Goal: Transaction & Acquisition: Book appointment/travel/reservation

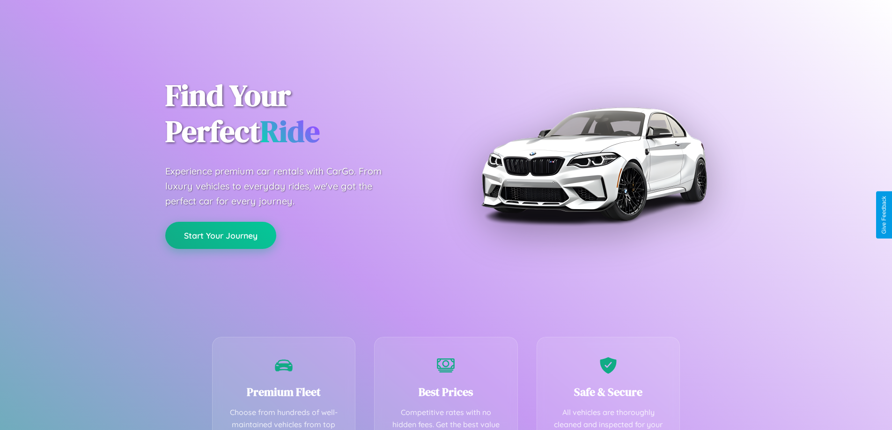
click at [221, 236] on button "Start Your Journey" at bounding box center [220, 235] width 111 height 27
click at [221, 235] on button "Start Your Journey" at bounding box center [220, 235] width 111 height 27
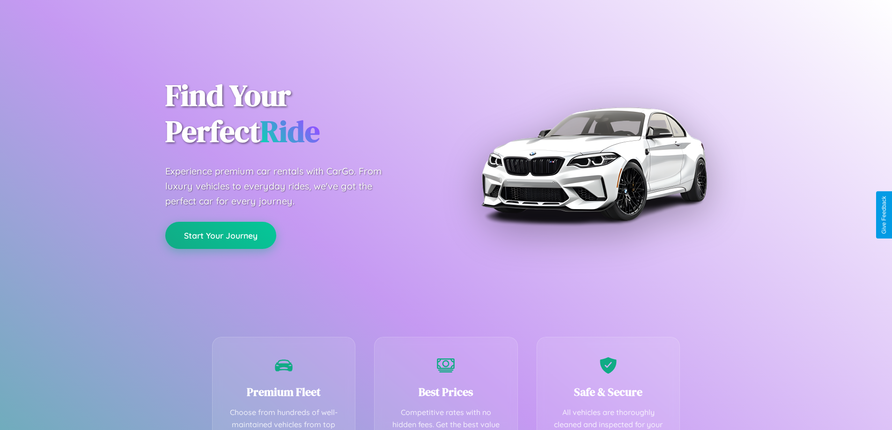
click at [221, 235] on button "Start Your Journey" at bounding box center [220, 235] width 111 height 27
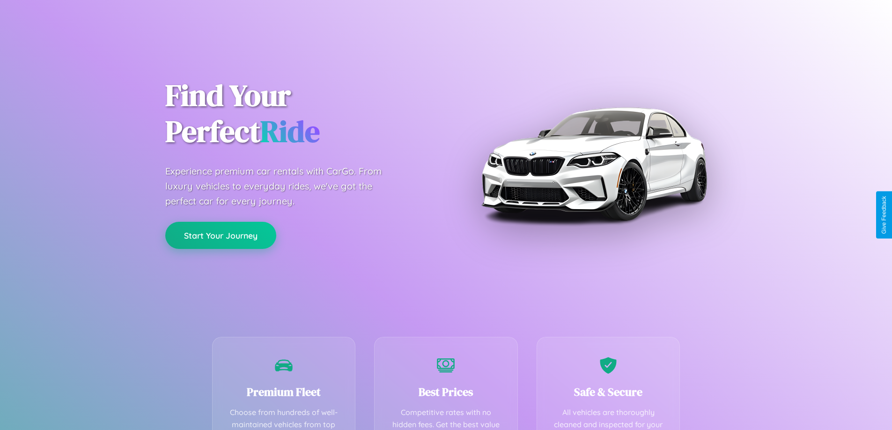
click at [221, 235] on button "Start Your Journey" at bounding box center [220, 235] width 111 height 27
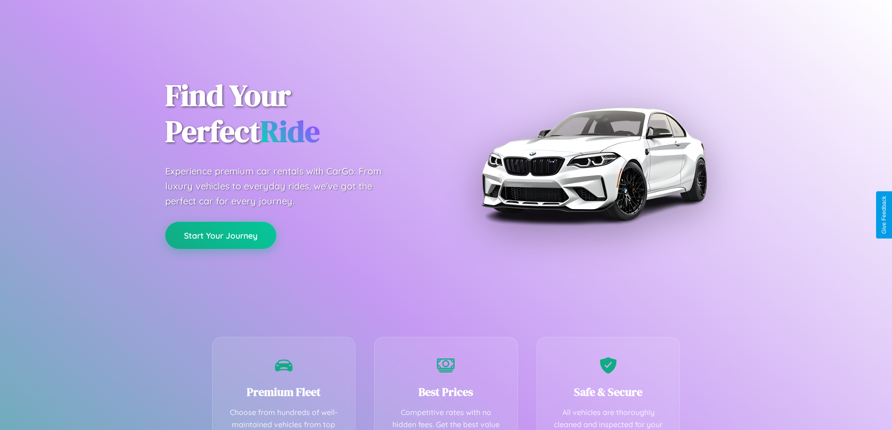
click at [221, 235] on button "Start Your Journey" at bounding box center [220, 235] width 111 height 27
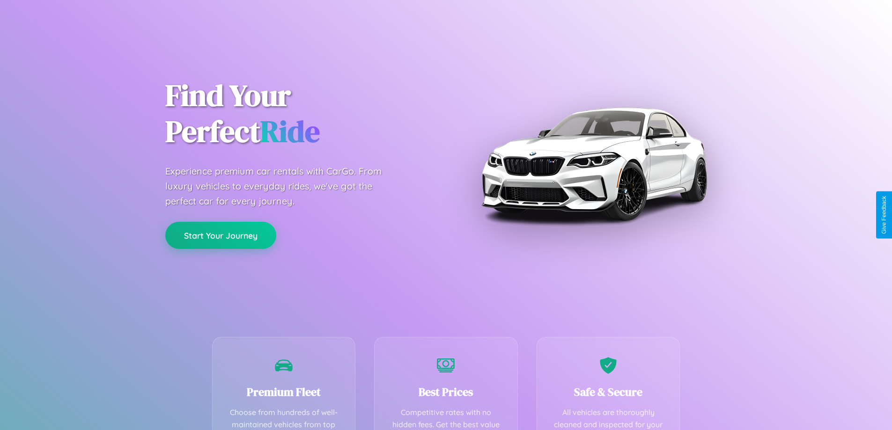
click at [221, 235] on button "Start Your Journey" at bounding box center [220, 235] width 111 height 27
